Goal: Check status: Check status

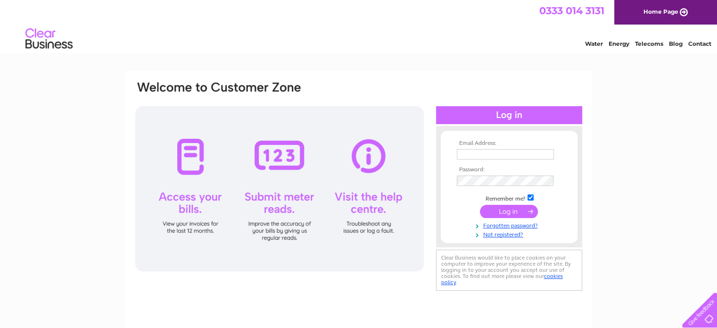
type input "[EMAIL_ADDRESS][DOMAIN_NAME]"
click at [505, 207] on input "submit" at bounding box center [509, 211] width 58 height 13
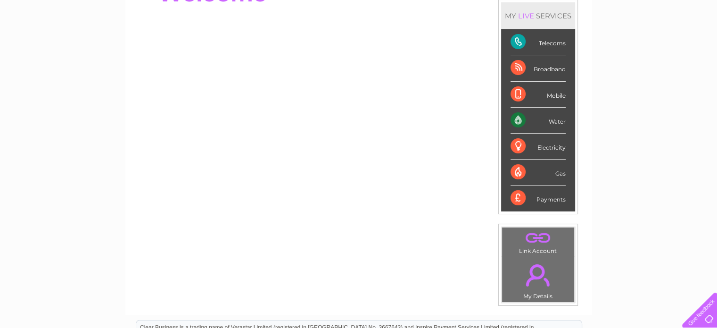
scroll to position [141, 0]
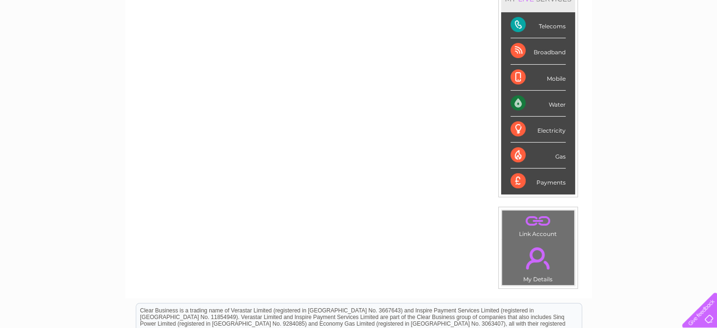
click at [530, 181] on div "Payments" at bounding box center [538, 180] width 55 height 25
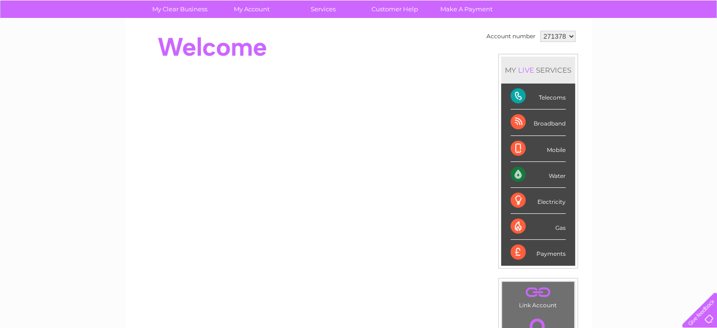
scroll to position [0, 0]
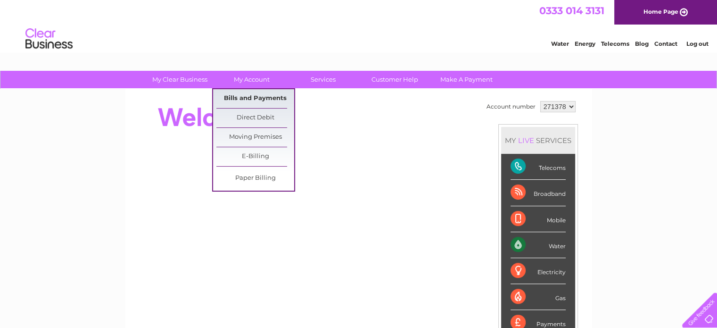
click at [260, 97] on link "Bills and Payments" at bounding box center [255, 98] width 78 height 19
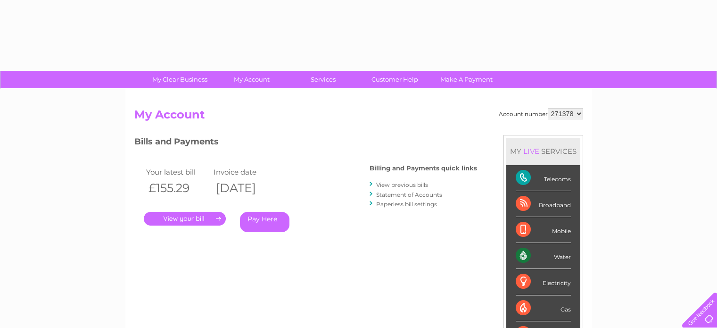
click at [260, 97] on div "Account number 271378 My Account MY LIVE SERVICES Telecoms Broadband Mobile Wat…" at bounding box center [358, 245] width 467 height 312
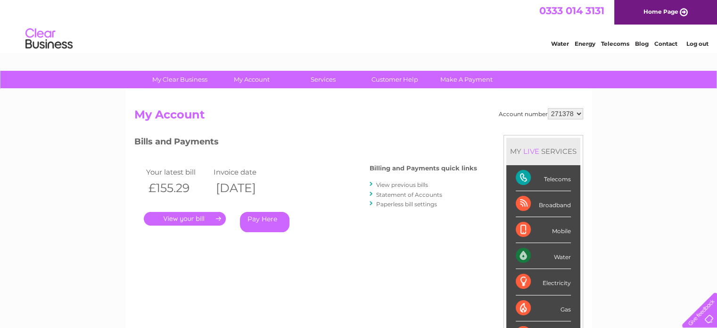
click at [260, 97] on div "Account number 271378 My Account MY LIVE SERVICES Telecoms Broadband Mobile Wat…" at bounding box center [358, 245] width 467 height 312
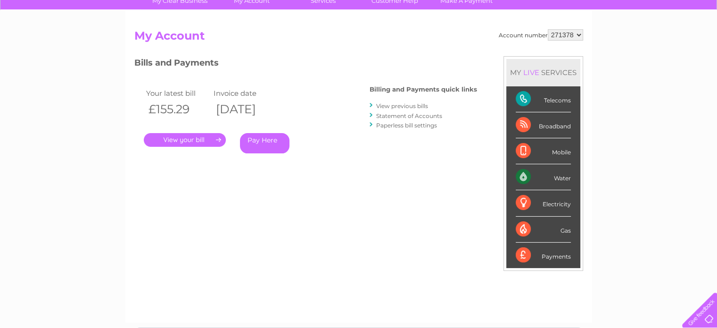
scroll to position [94, 0]
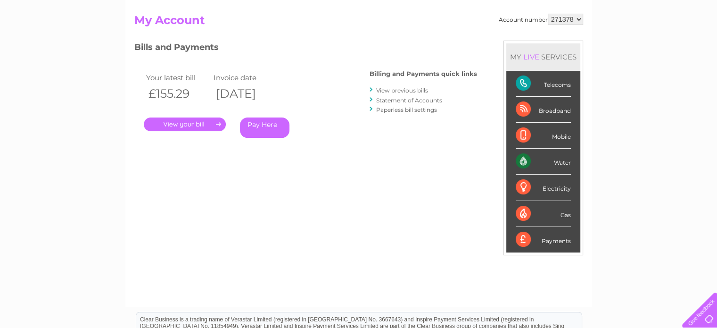
click at [189, 123] on link "." at bounding box center [185, 124] width 82 height 14
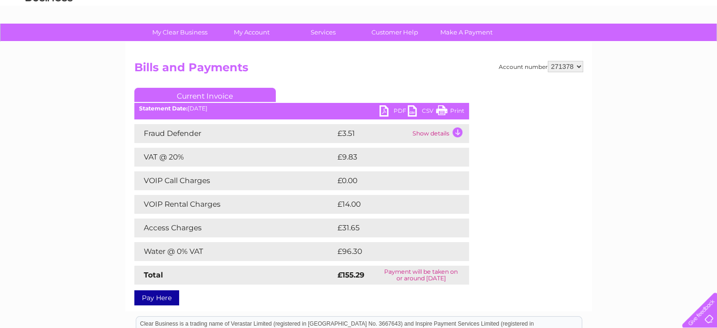
scroll to position [94, 0]
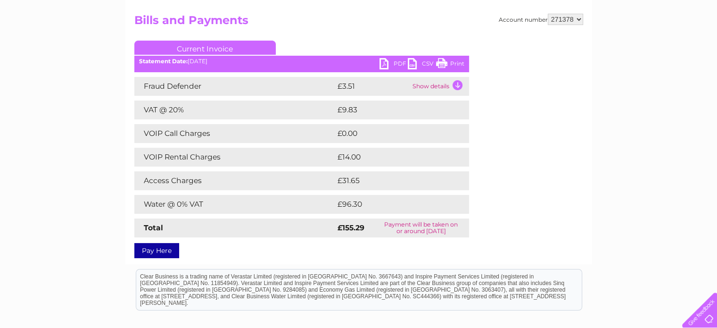
click at [502, 157] on div "Account number 271378 Bills and Payments Current Invoice PDF CSV Print" at bounding box center [358, 134] width 449 height 241
click at [428, 84] on td "Show details" at bounding box center [439, 86] width 59 height 19
